Goal: Use online tool/utility: Utilize a website feature to perform a specific function

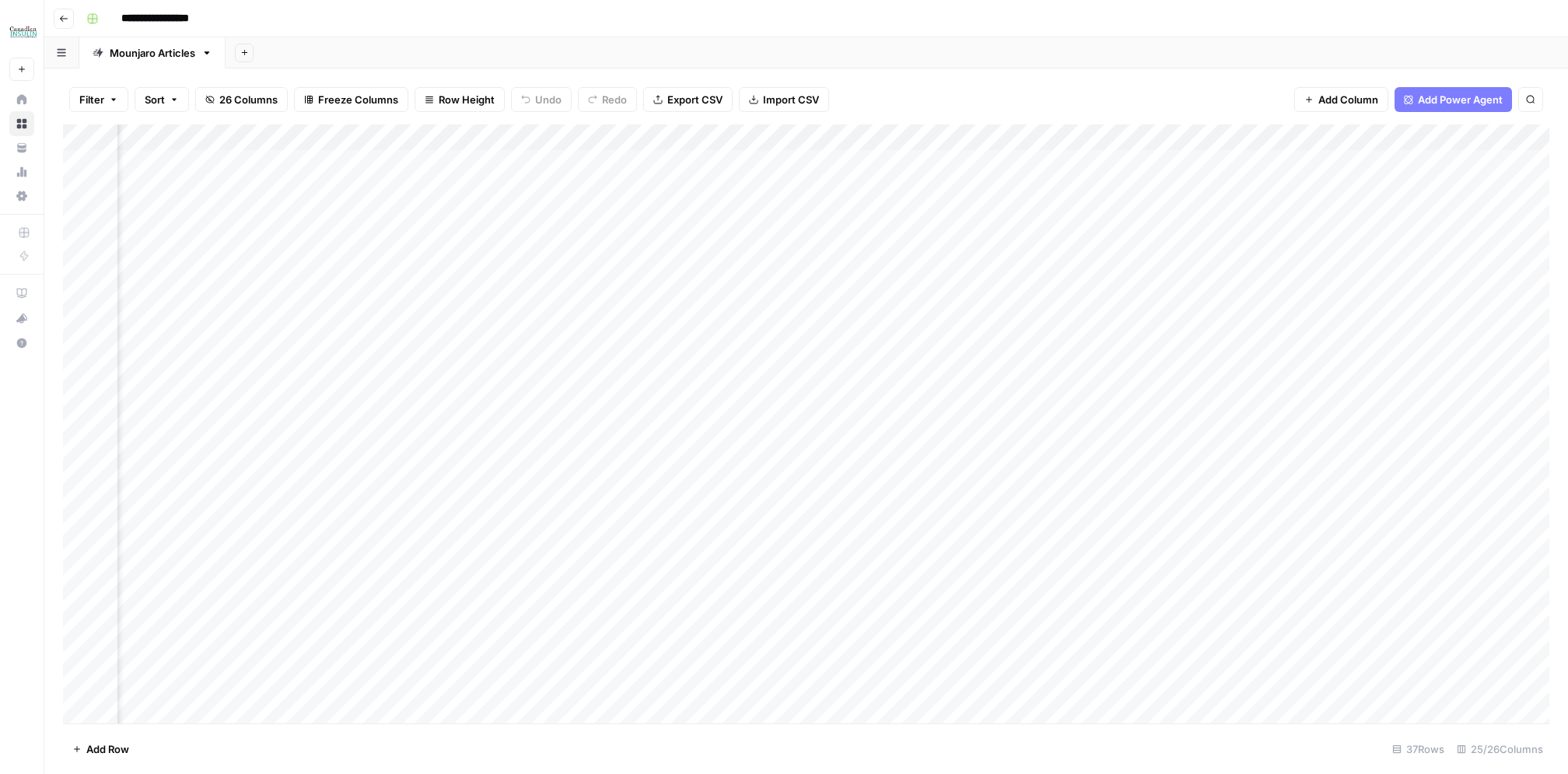
scroll to position [0, 2086]
click at [1516, 131] on span "Add Column" at bounding box center [1513, 137] width 54 height 14
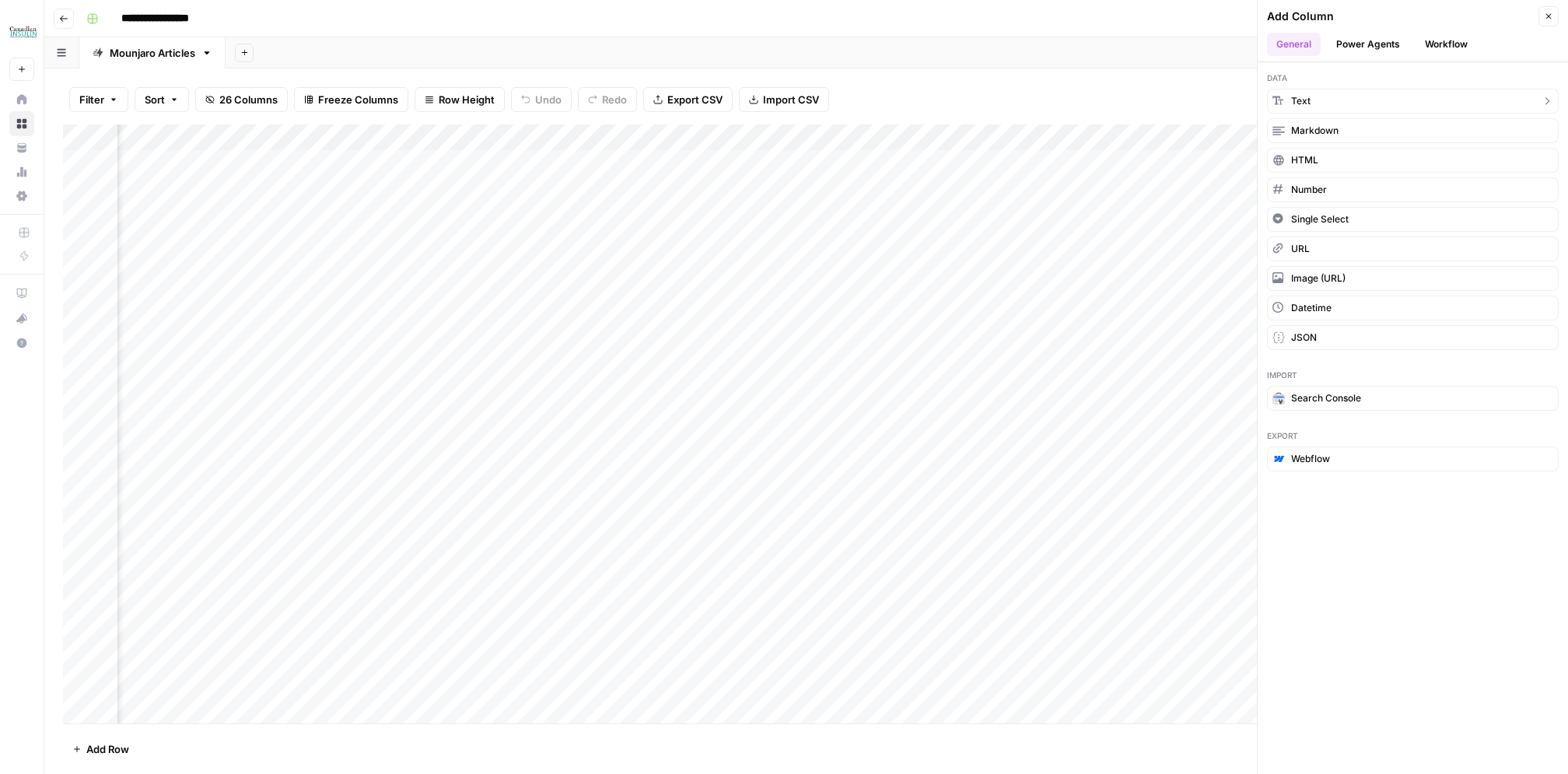
click at [1389, 96] on button "Text" at bounding box center [1412, 100] width 292 height 25
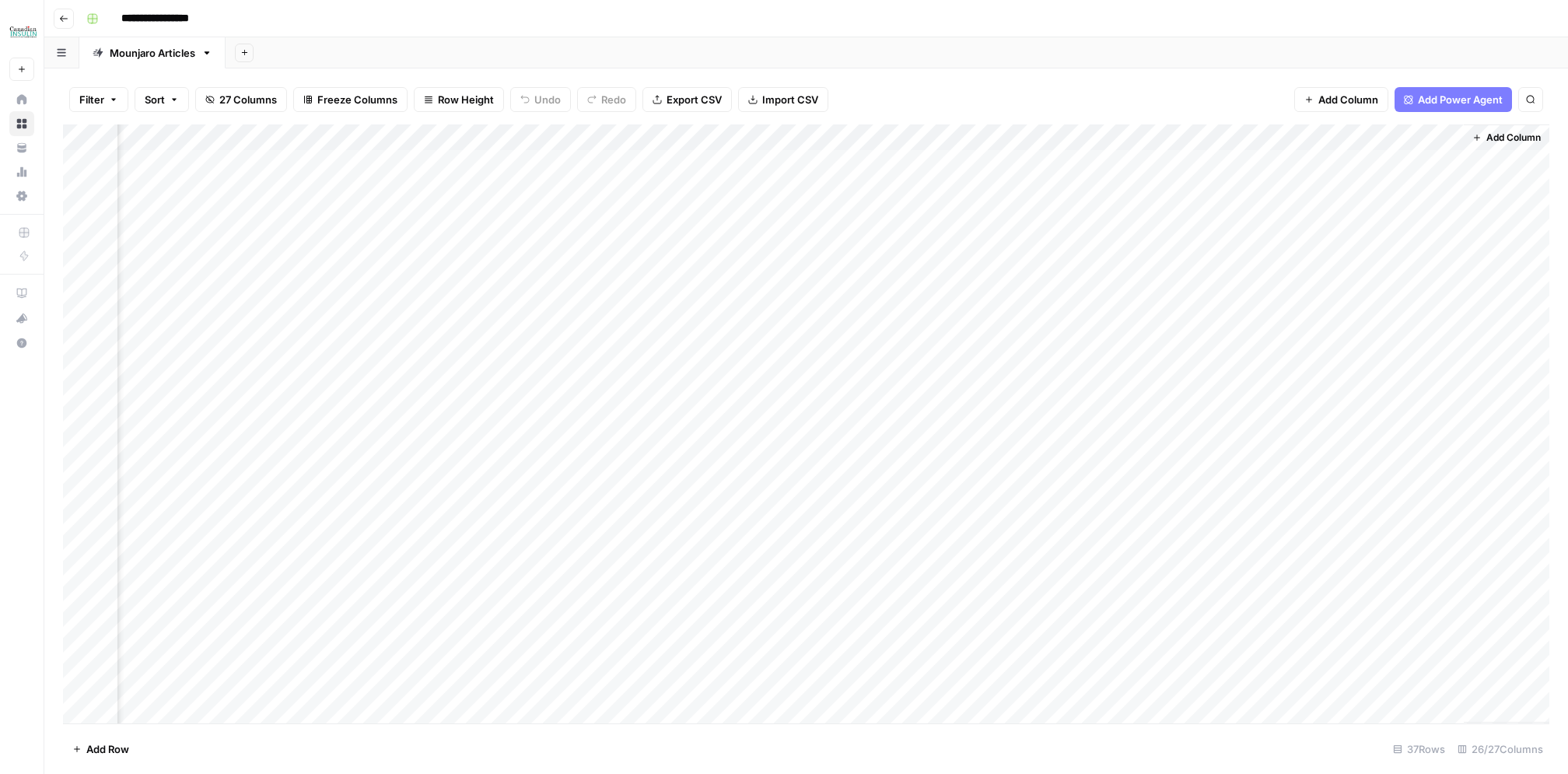
scroll to position [0, 2310]
click at [1340, 138] on div "Add Column" at bounding box center [805, 423] width 1486 height 599
click at [1298, 180] on input "New Column" at bounding box center [1332, 175] width 158 height 16
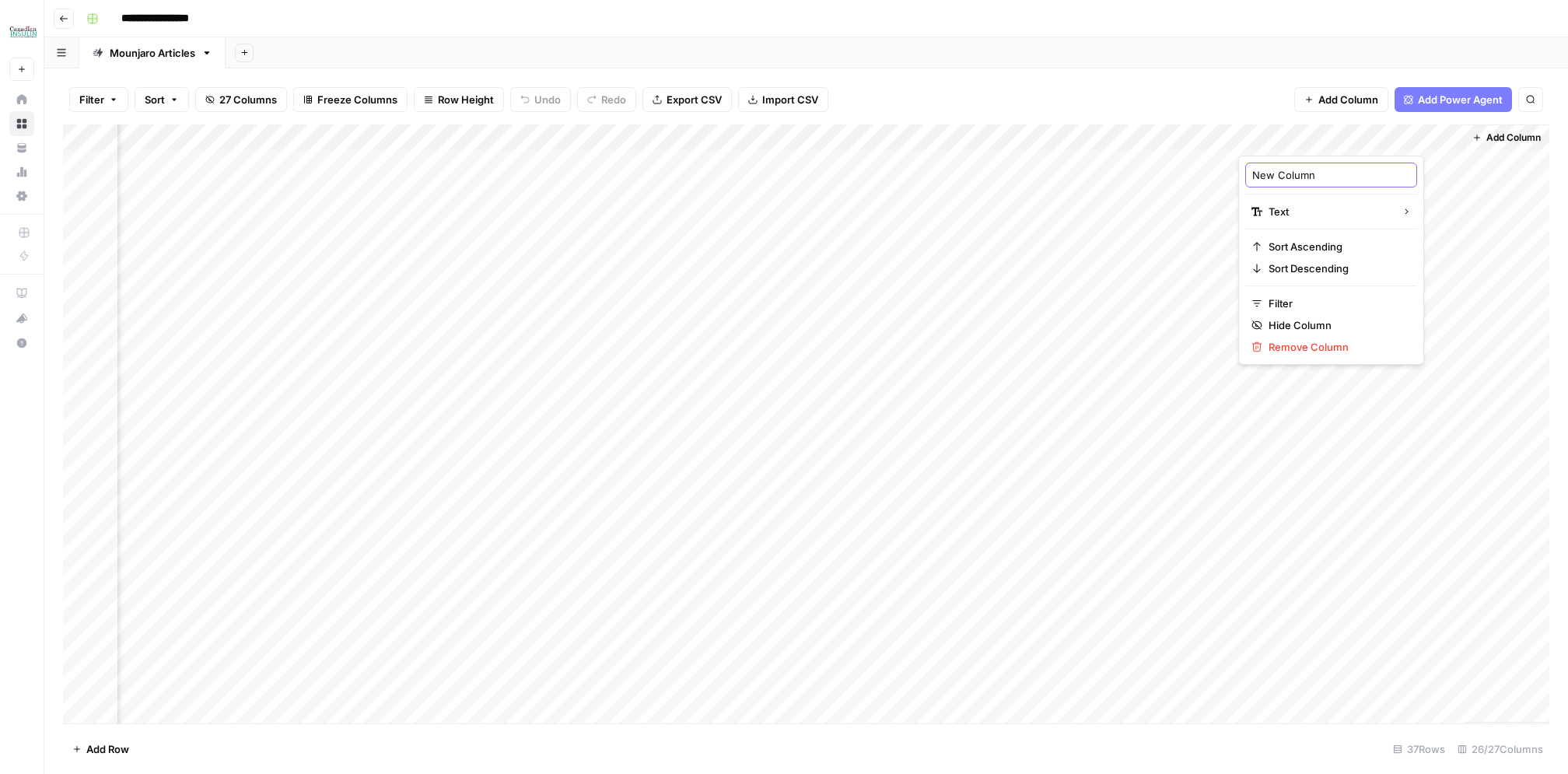
click at [1298, 180] on input "New Column" at bounding box center [1332, 175] width 158 height 16
type input "Published?"
click at [1170, 369] on div "Add Column" at bounding box center [805, 423] width 1486 height 599
click at [1317, 163] on div "Add Column" at bounding box center [805, 423] width 1486 height 599
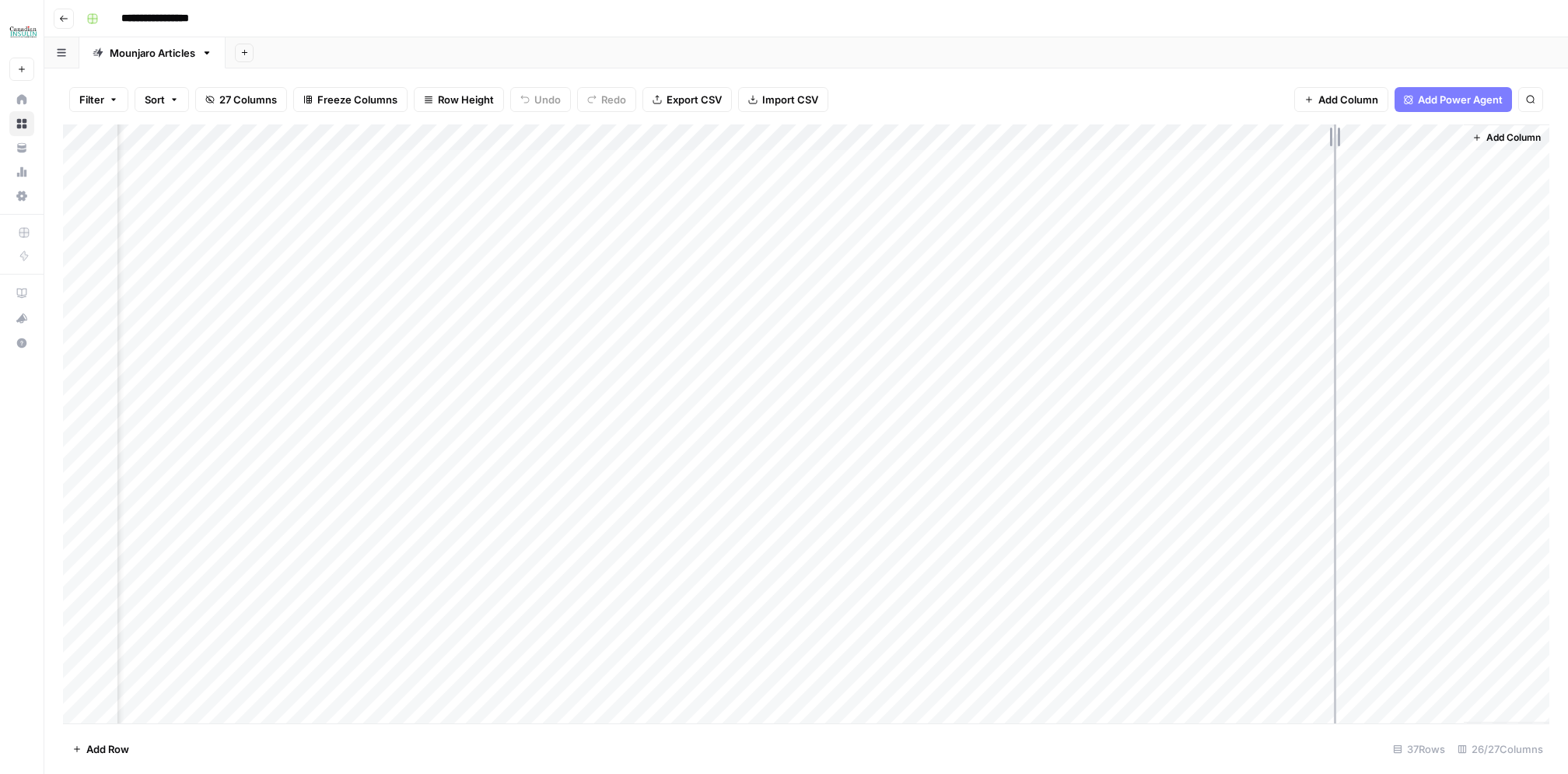
drag, startPoint x: 1459, startPoint y: 133, endPoint x: 1335, endPoint y: 133, distance: 124.0
click at [1335, 133] on div "Add Column" at bounding box center [805, 423] width 1486 height 599
click at [1387, 157] on div "Add Column" at bounding box center [805, 423] width 1486 height 599
click at [1398, 240] on div "Add Column" at bounding box center [805, 423] width 1486 height 599
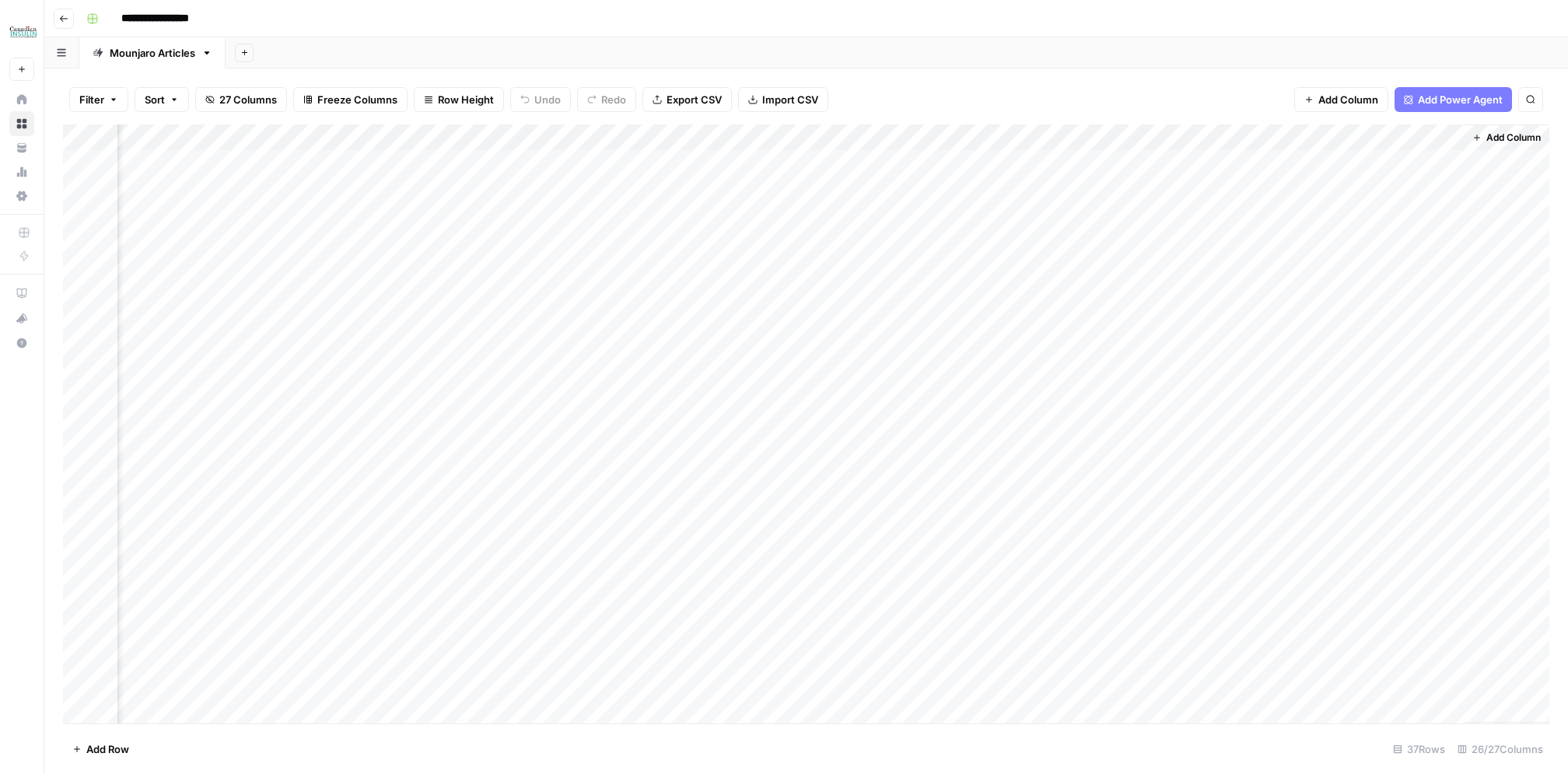
click at [1401, 137] on div "Add Column" at bounding box center [805, 423] width 1486 height 599
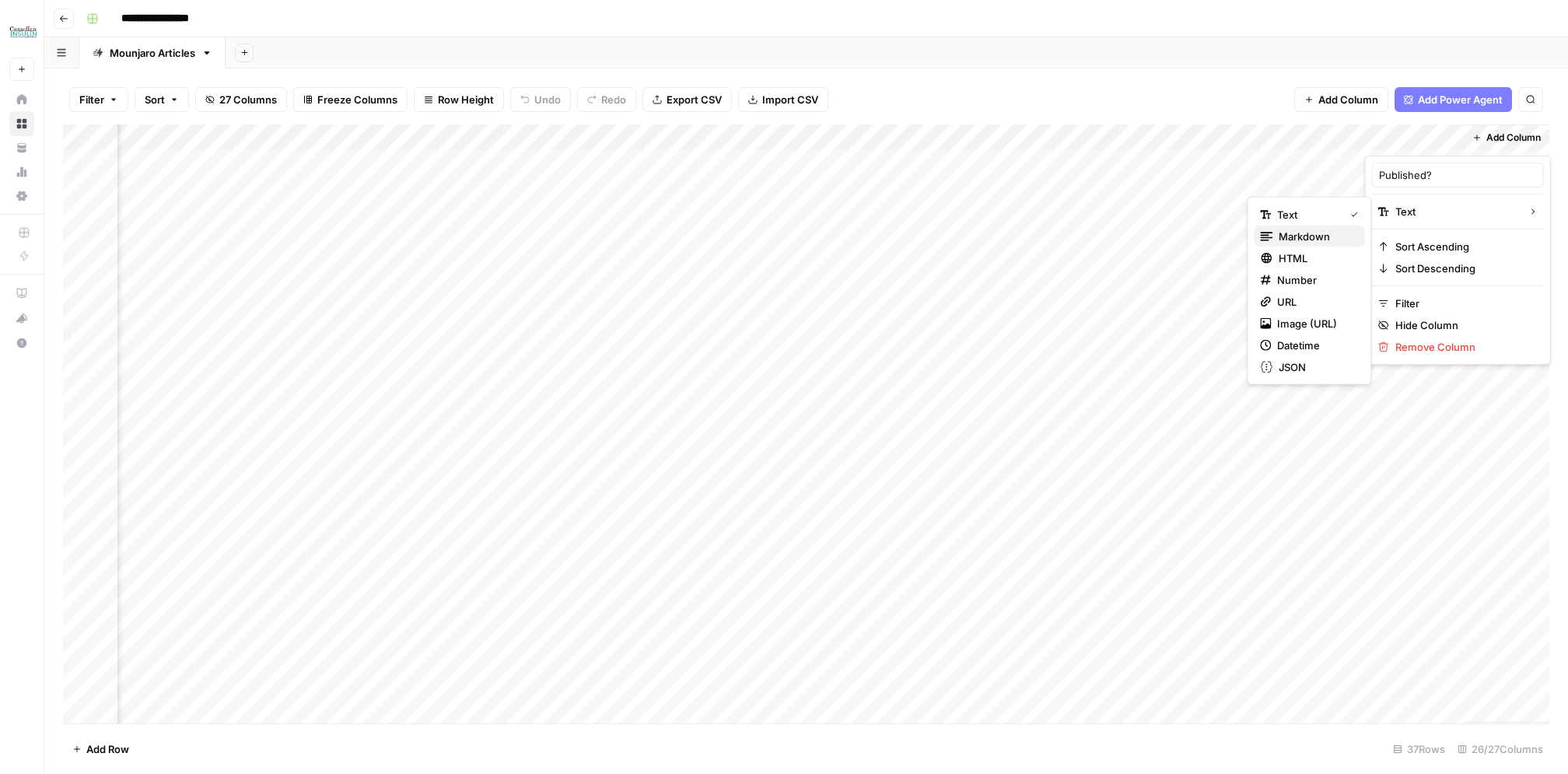
click at [1309, 238] on span "Markdown" at bounding box center [1315, 237] width 73 height 16
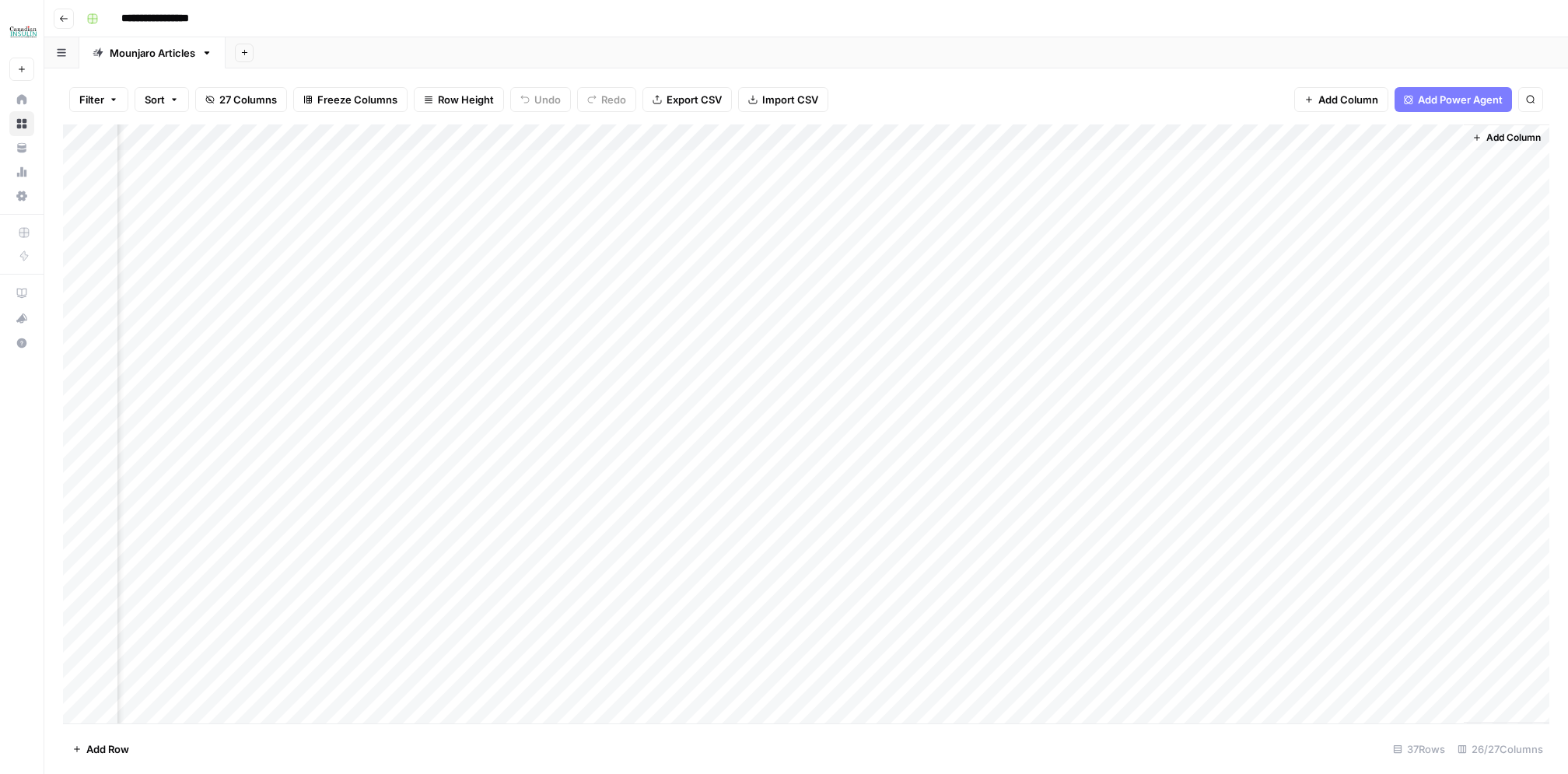
click at [1430, 164] on div "Add Column" at bounding box center [805, 423] width 1486 height 599
click at [1426, 138] on div "Add Column" at bounding box center [805, 423] width 1486 height 599
click at [1397, 214] on span "Markdown" at bounding box center [1456, 211] width 119 height 16
click at [1316, 214] on span "Text" at bounding box center [1314, 214] width 75 height 16
click at [1407, 166] on div "Add Column" at bounding box center [805, 423] width 1486 height 599
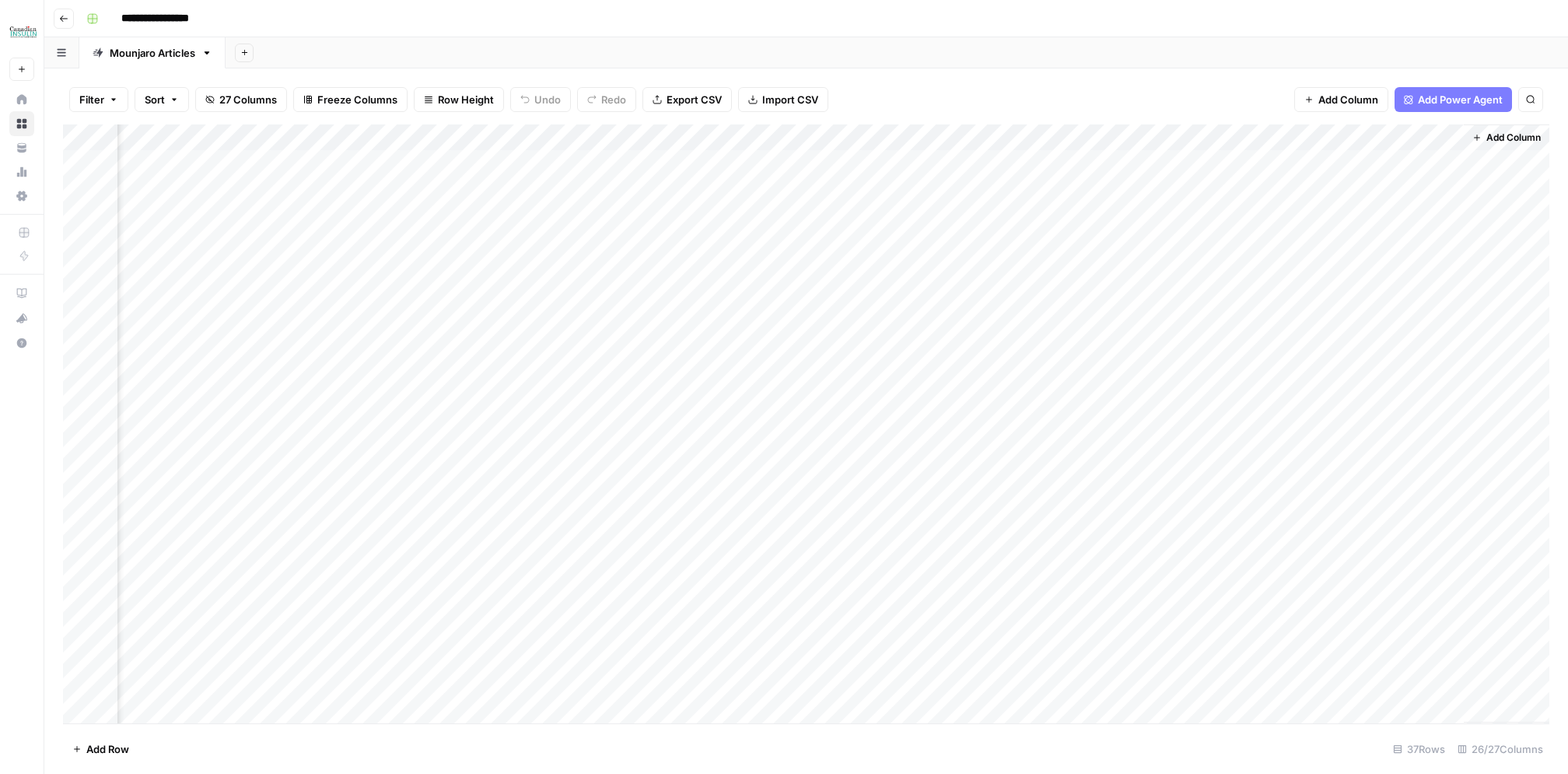
click at [1407, 166] on div "Add Column" at bounding box center [805, 423] width 1486 height 599
click at [1407, 166] on textarea at bounding box center [1435, 165] width 248 height 22
click at [1379, 220] on div "Add Column" at bounding box center [805, 423] width 1486 height 599
click at [1382, 168] on div "Add Column" at bounding box center [805, 423] width 1486 height 599
type textarea "**"
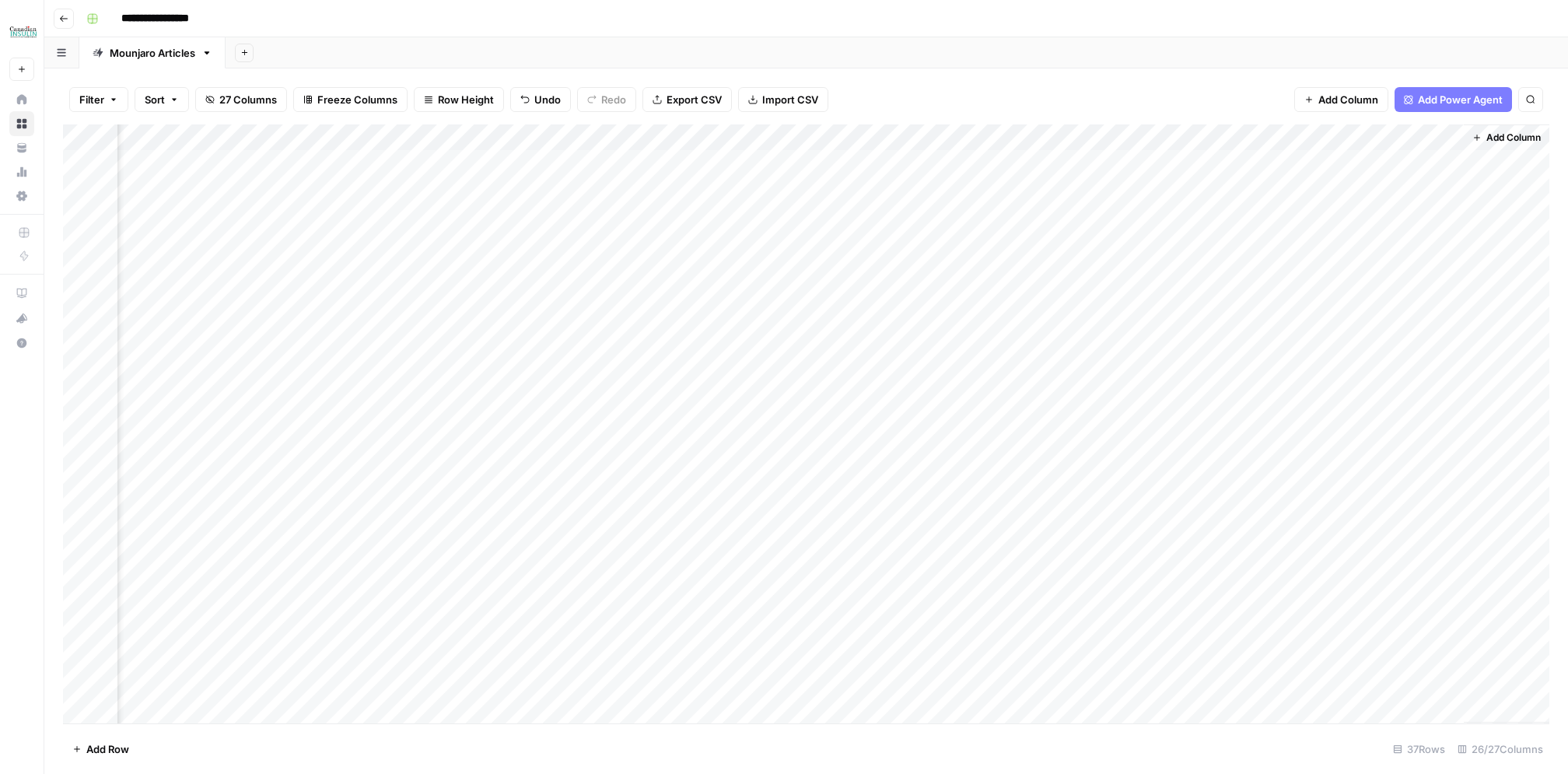
click at [1401, 161] on div "Add Column" at bounding box center [805, 423] width 1486 height 599
drag, startPoint x: 1417, startPoint y: 211, endPoint x: 1427, endPoint y: 795, distance: 584.1
click at [1427, 773] on html "**********" at bounding box center [784, 387] width 1568 height 774
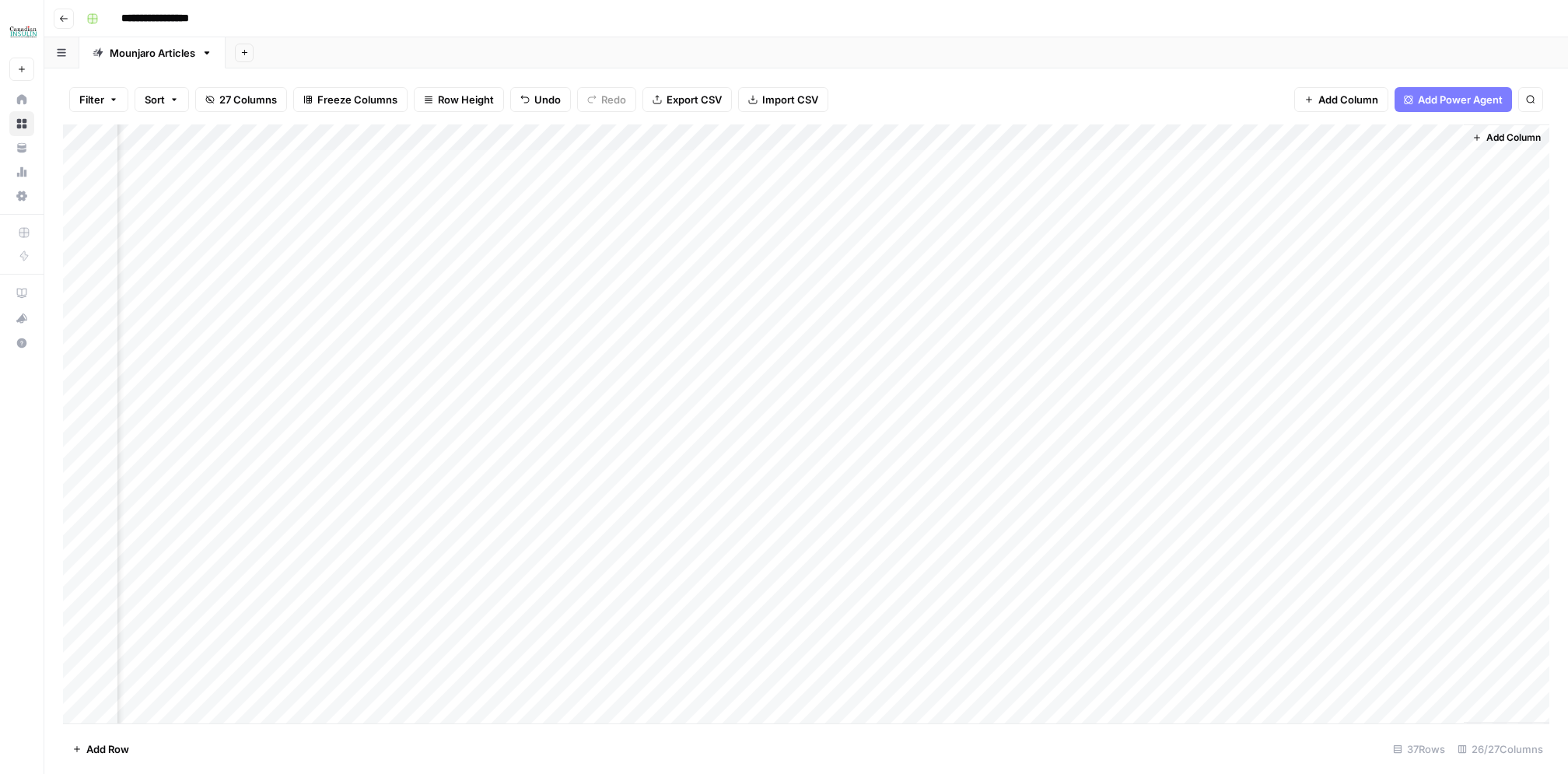
click at [1398, 242] on div "Add Column" at bounding box center [805, 423] width 1486 height 599
click at [1401, 264] on div "Add Column" at bounding box center [805, 423] width 1486 height 599
drag, startPoint x: 1399, startPoint y: 295, endPoint x: 1399, endPoint y: 553, distance: 258.0
click at [1399, 553] on div "Add Column" at bounding box center [805, 423] width 1486 height 599
click at [1405, 319] on div "Add Column" at bounding box center [805, 423] width 1486 height 599
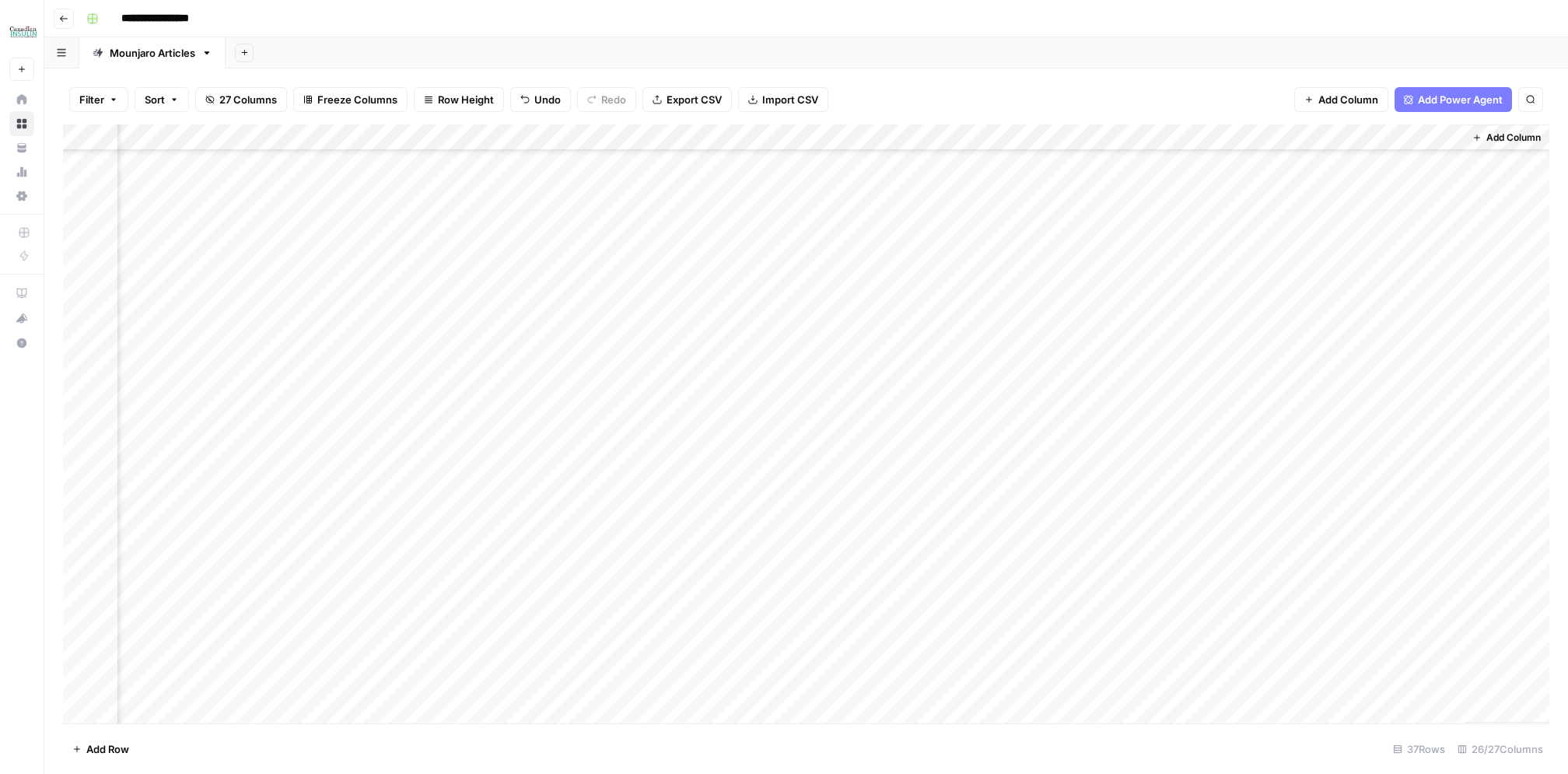
scroll to position [405, 2184]
click at [1314, 429] on div "Add Column" at bounding box center [805, 423] width 1486 height 599
click at [1416, 684] on div "Add Column" at bounding box center [805, 423] width 1486 height 599
click at [1285, 602] on div "Add Column" at bounding box center [805, 423] width 1486 height 599
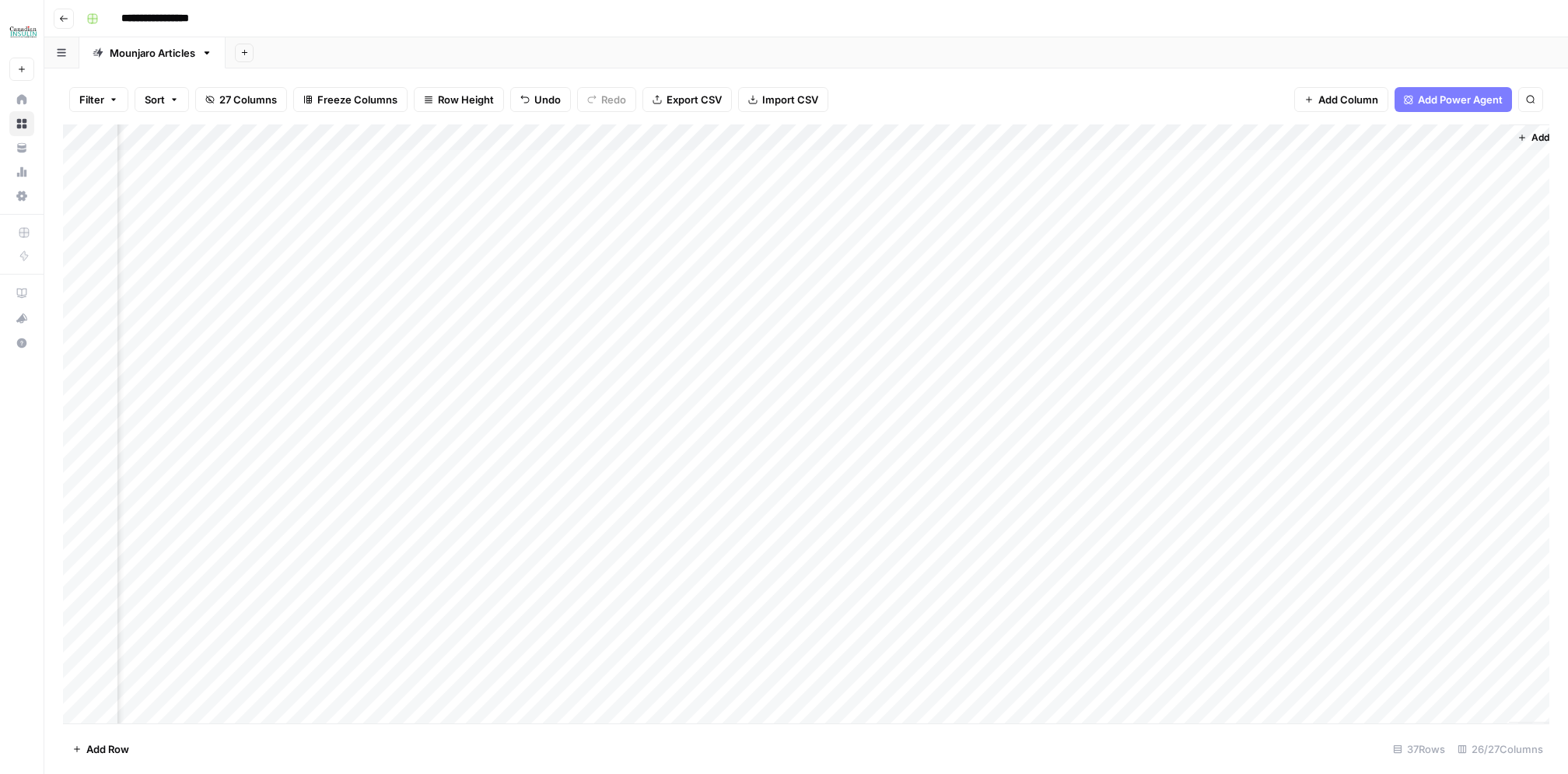
scroll to position [0, 2184]
